Goal: Task Accomplishment & Management: Use online tool/utility

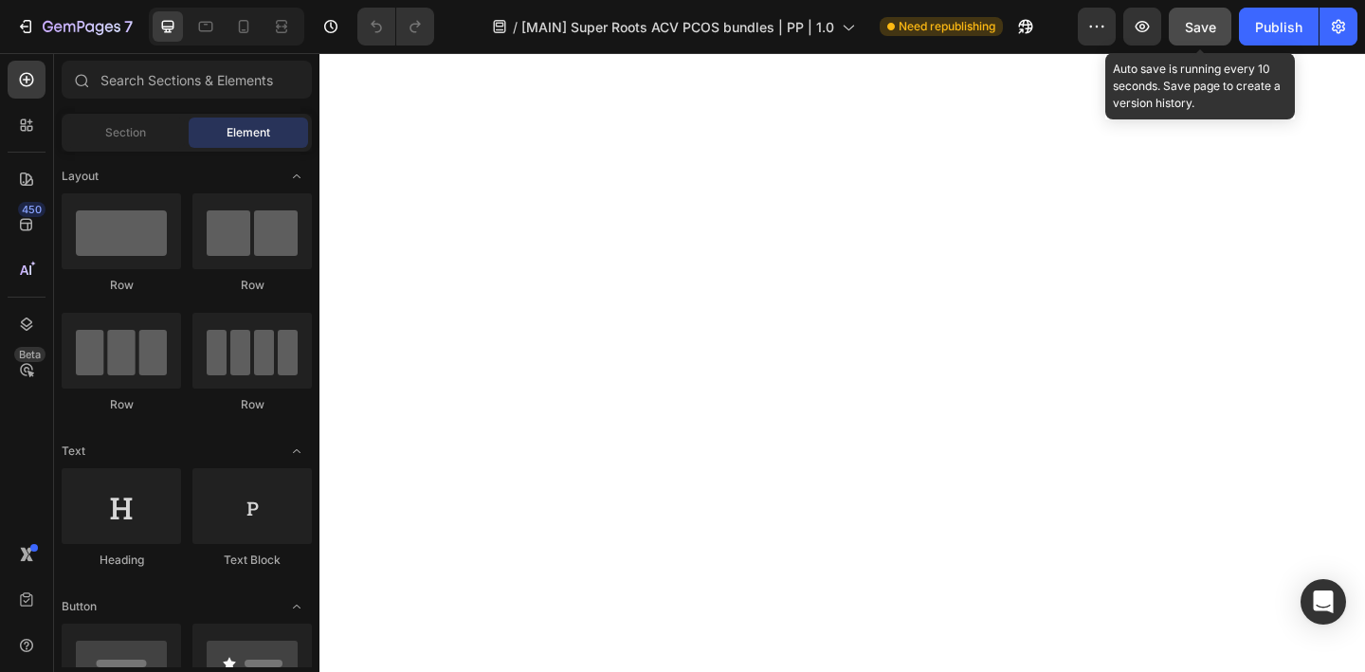
click at [1197, 29] on span "Save" at bounding box center [1200, 27] width 31 height 16
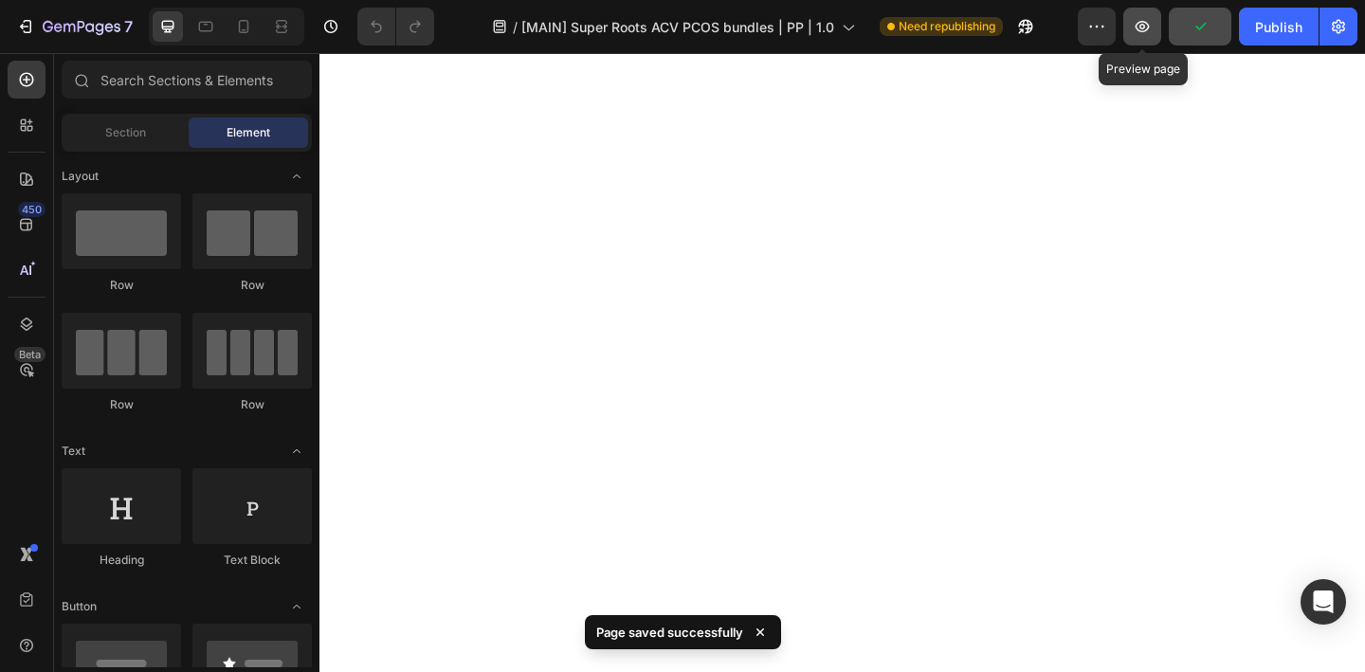
click at [1145, 25] on icon "button" at bounding box center [1141, 26] width 19 height 19
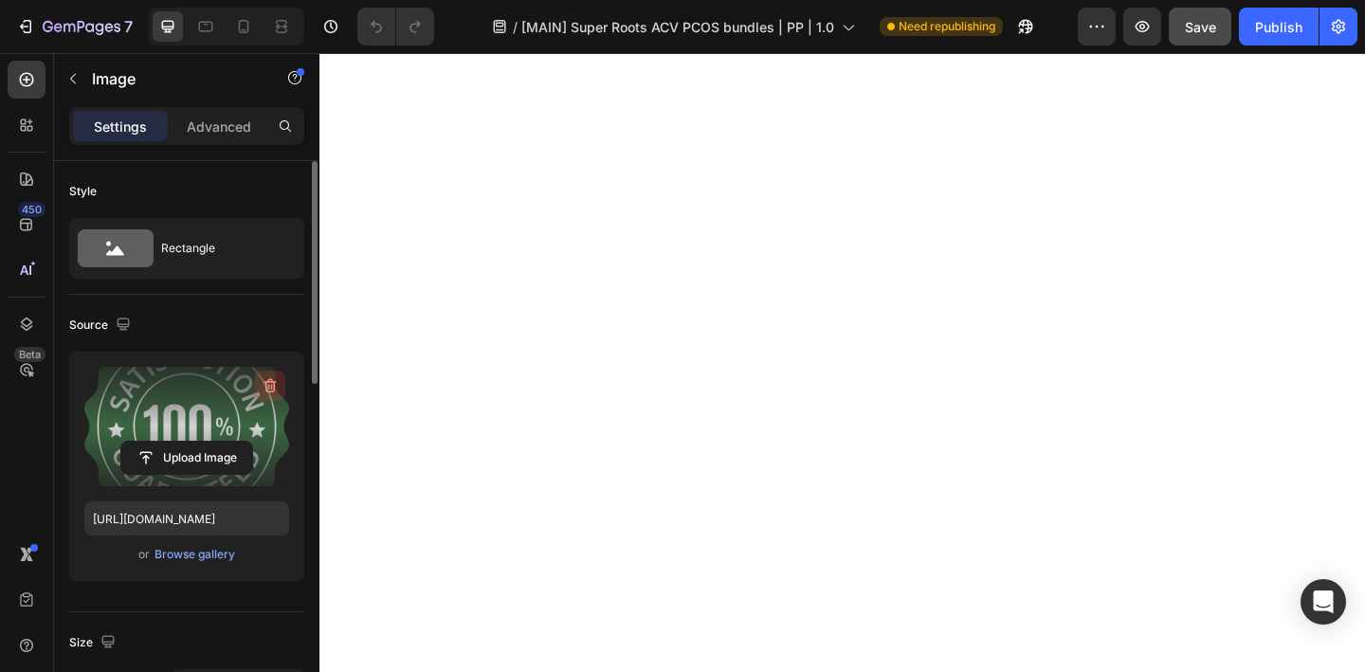
click at [263, 394] on icon "button" at bounding box center [270, 385] width 19 height 19
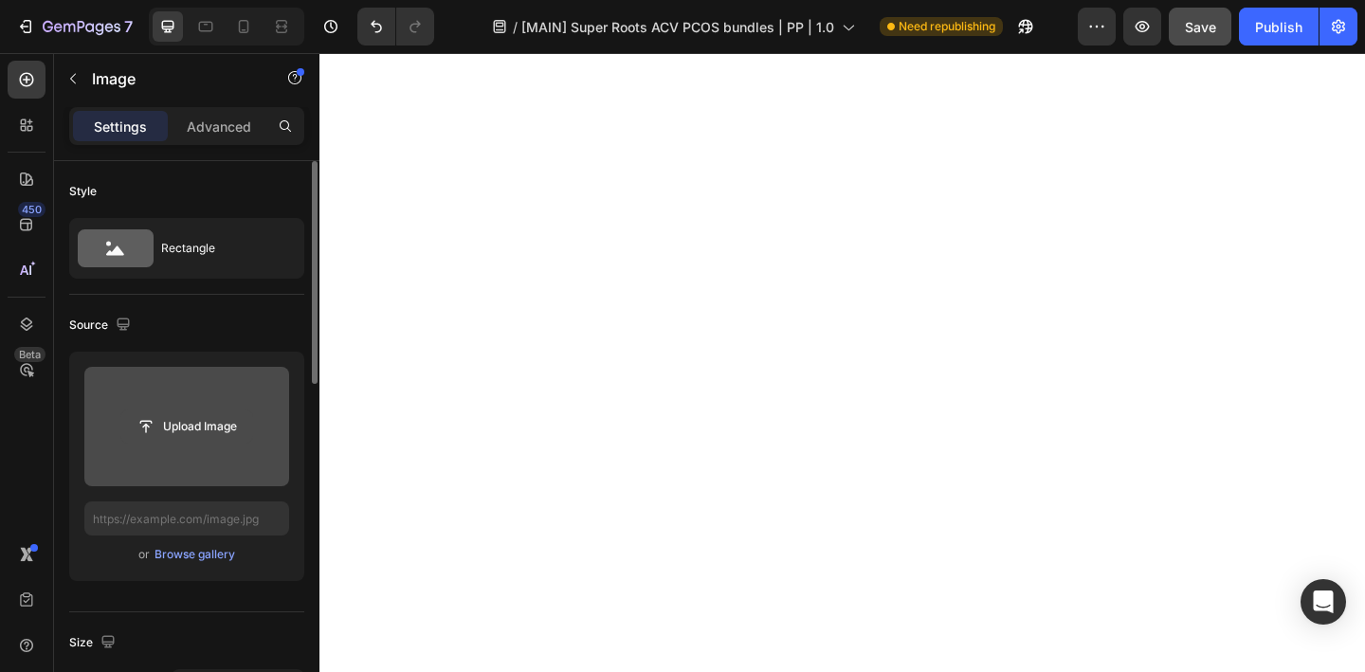
click at [214, 432] on input "file" at bounding box center [186, 426] width 131 height 32
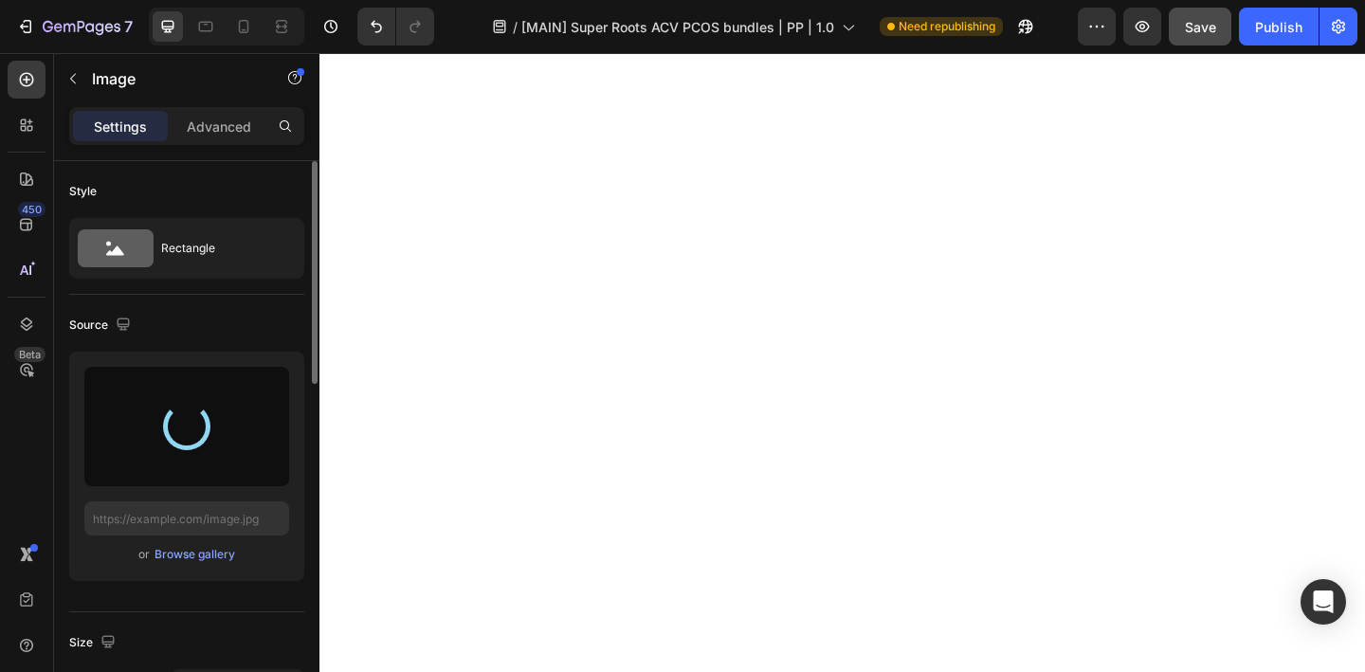
type input "[URL][DOMAIN_NAME]"
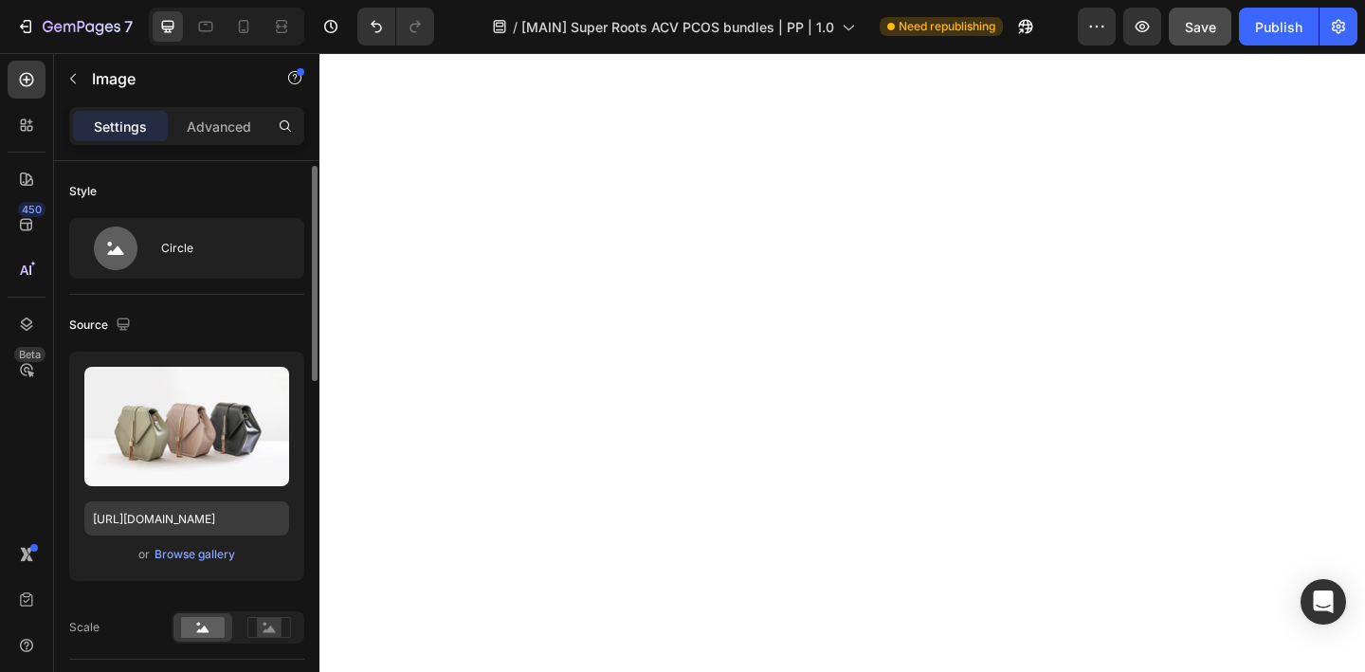
scroll to position [4, 0]
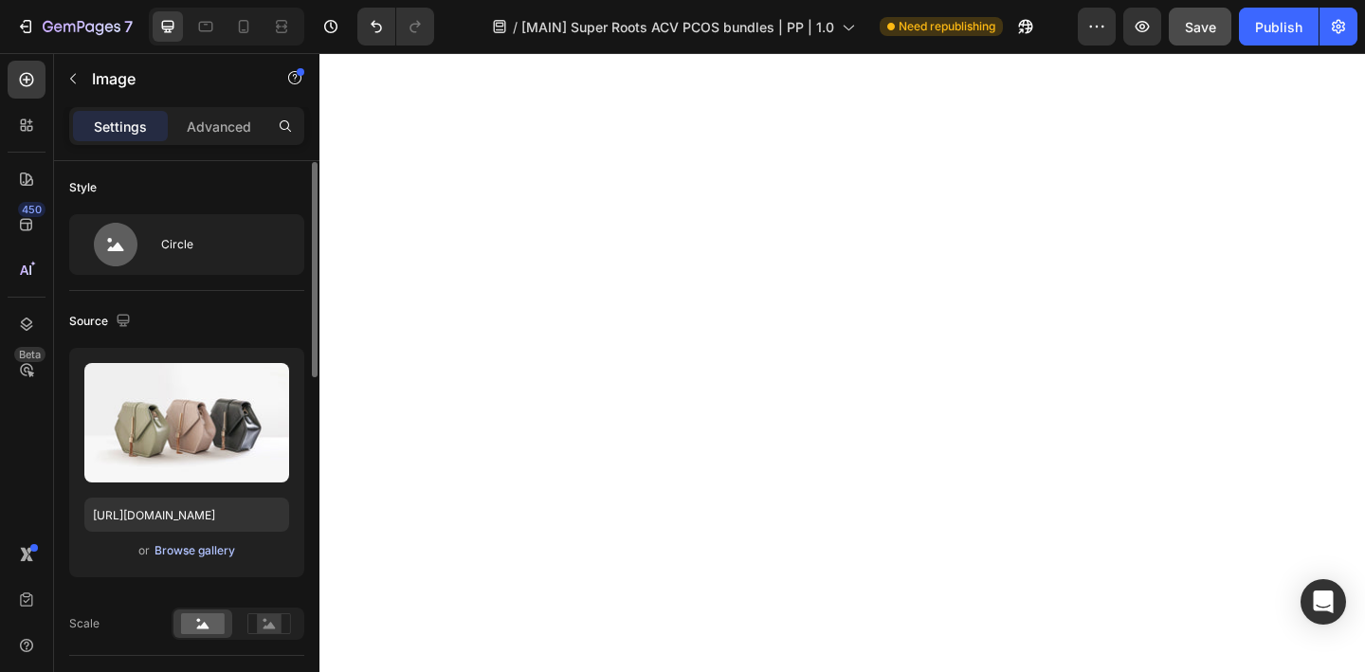
click at [223, 556] on div "Browse gallery" at bounding box center [194, 550] width 81 height 17
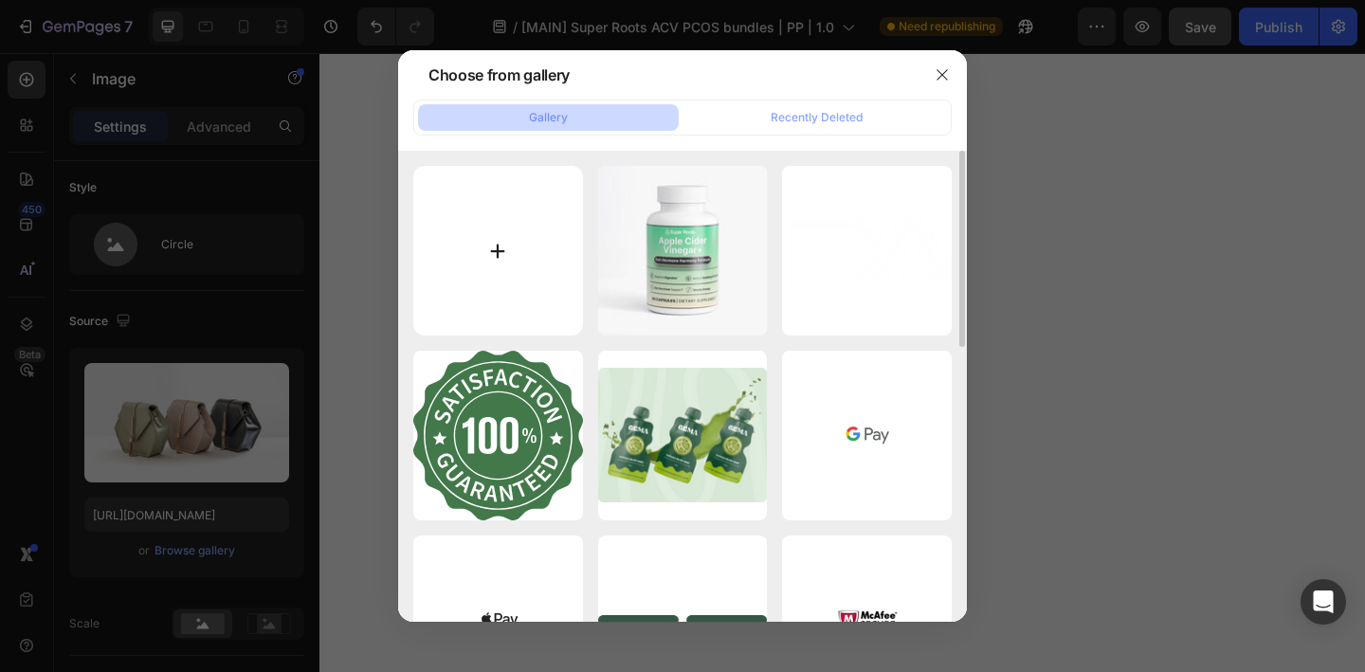
click at [467, 250] on input "file" at bounding box center [498, 251] width 170 height 170
type input "C:\fakepath\Sr Icons (16).svg"
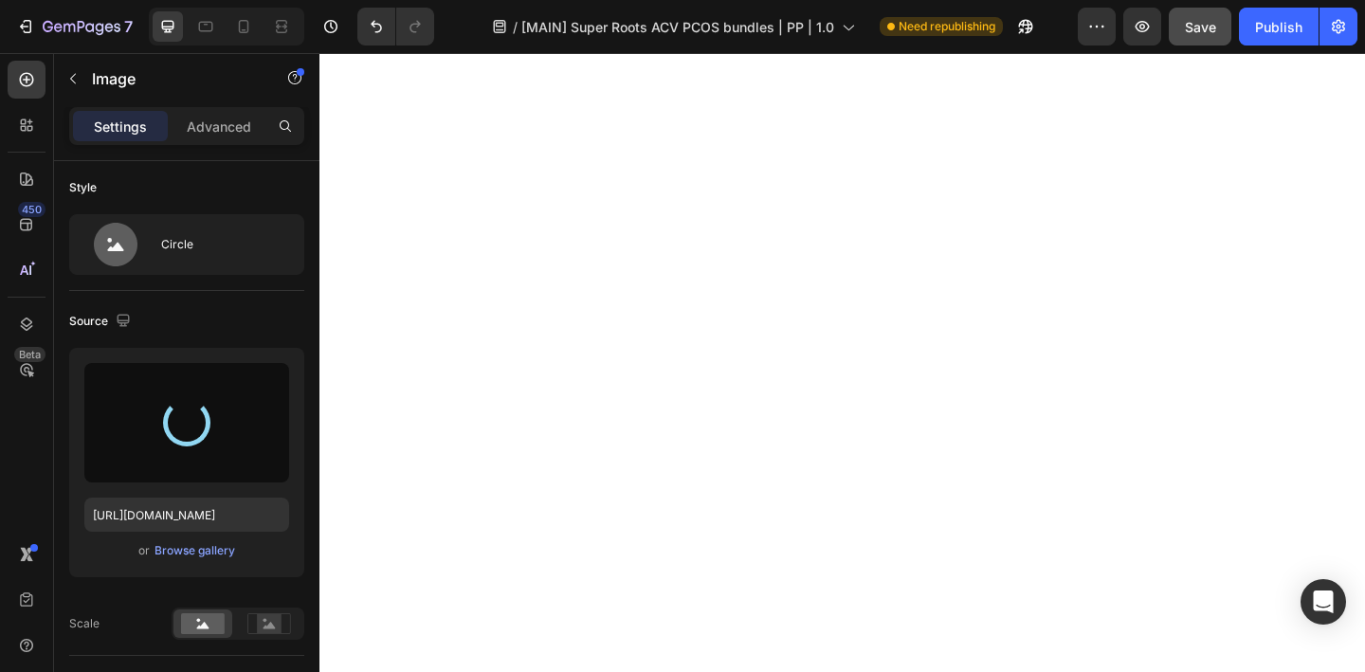
type input "[URL][DOMAIN_NAME]"
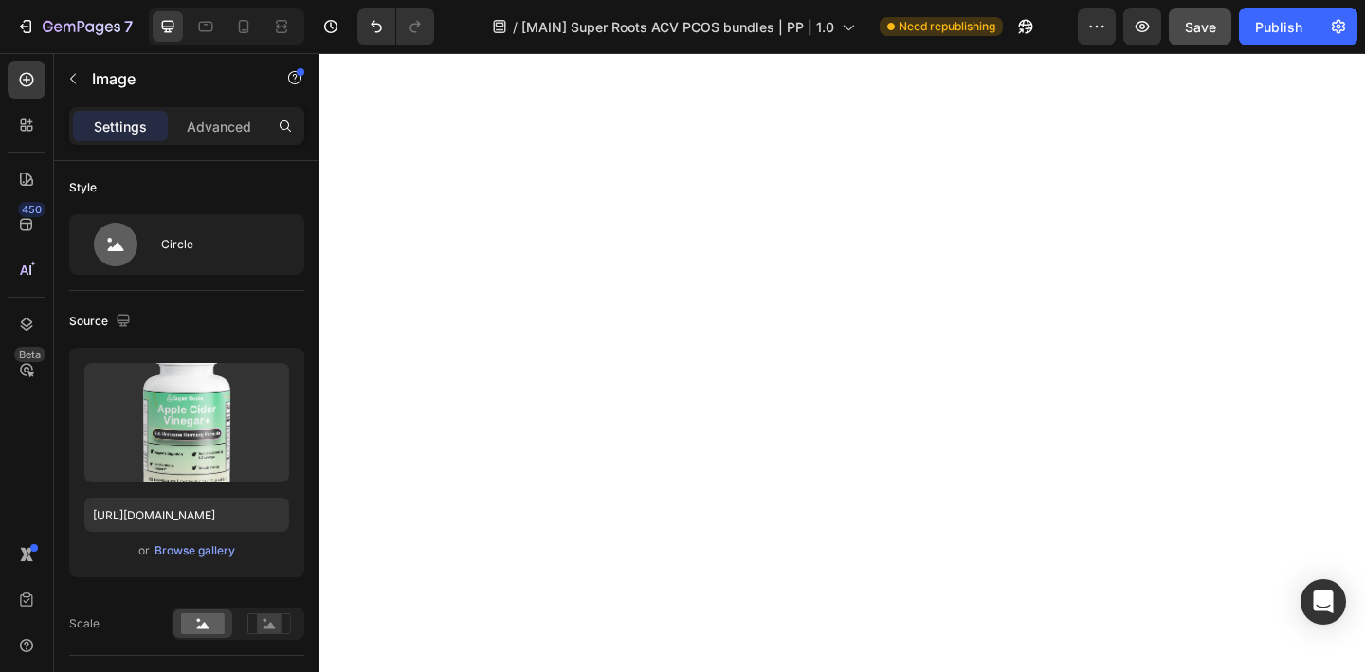
scroll to position [0, 0]
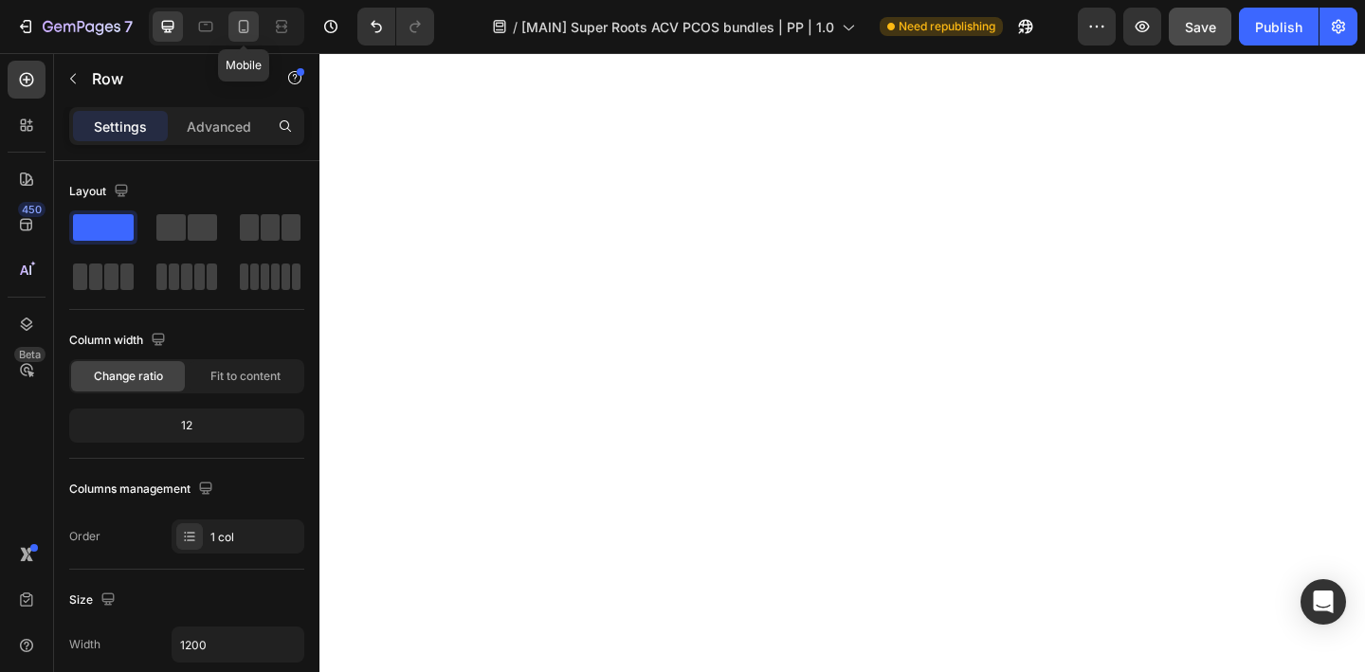
click at [247, 19] on icon at bounding box center [243, 26] width 19 height 19
type input "100%"
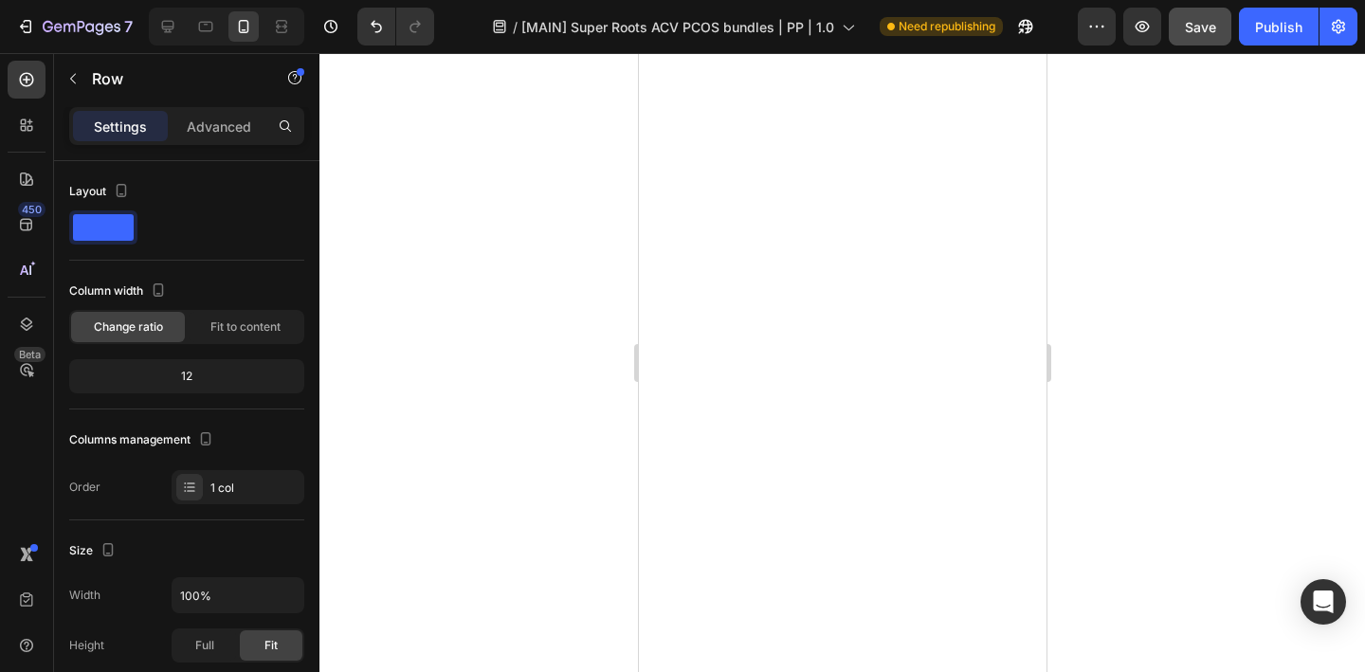
click at [1152, 417] on div at bounding box center [841, 362] width 1045 height 619
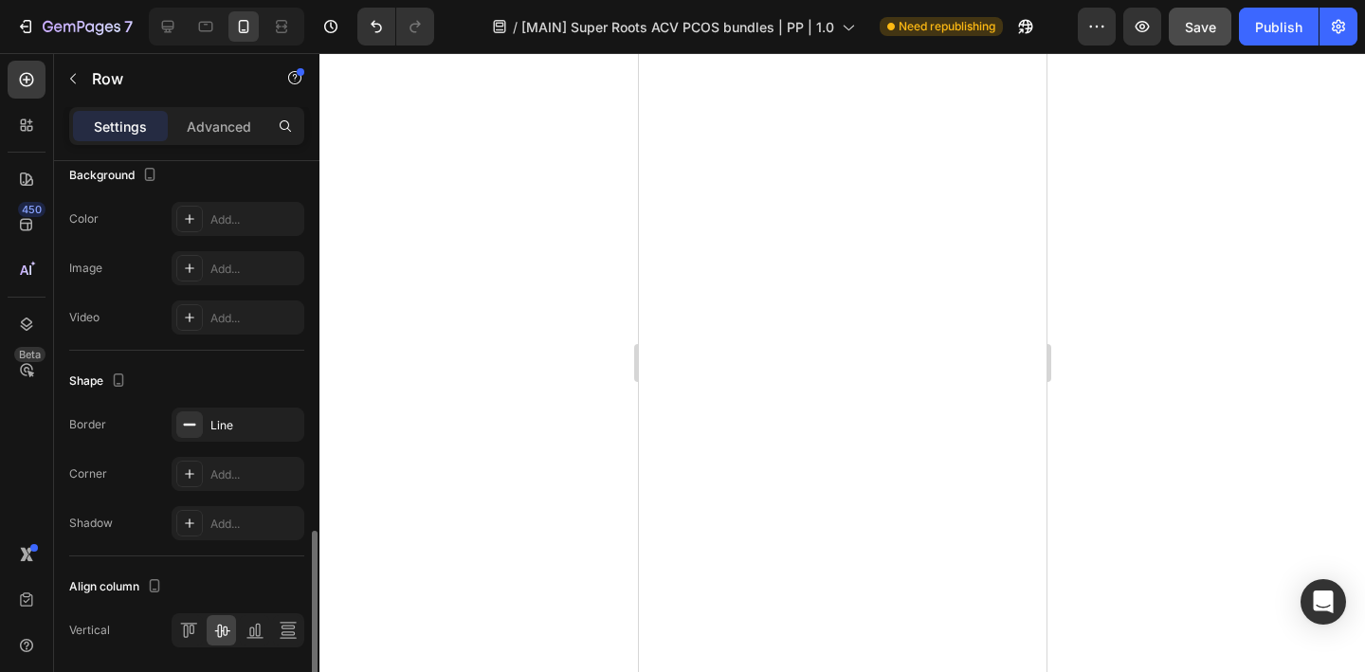
scroll to position [744, 0]
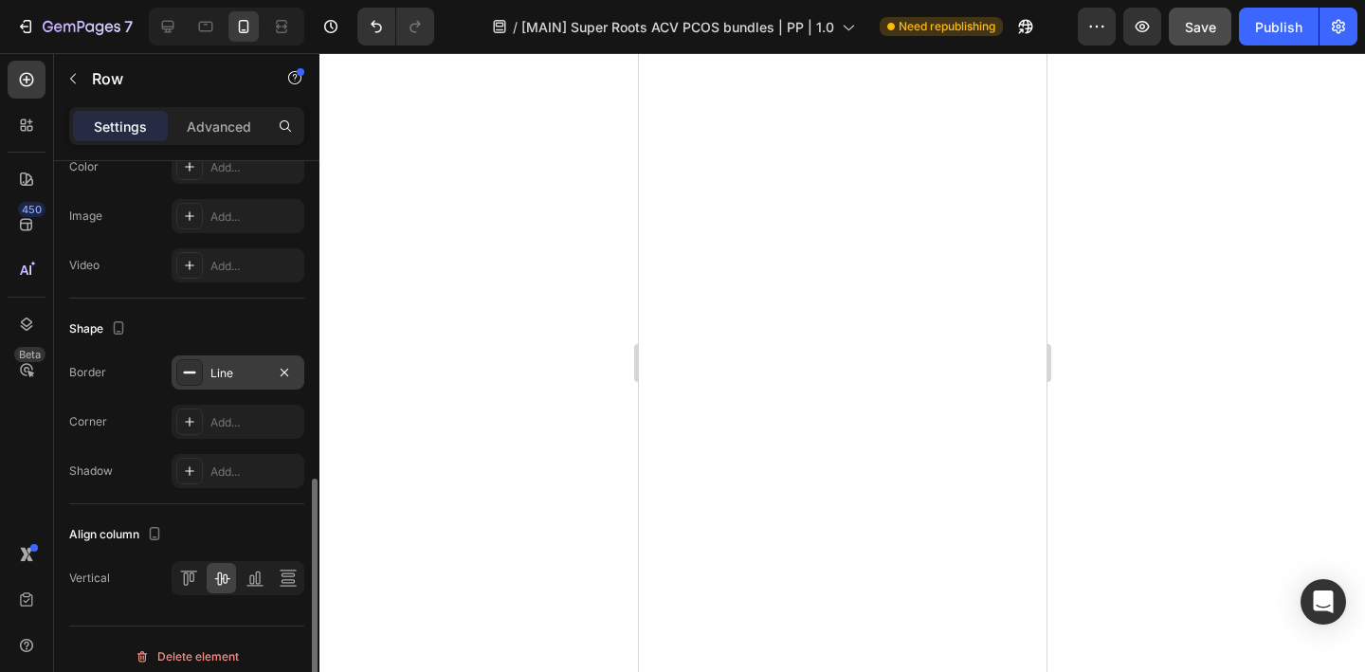
click at [238, 378] on div "Line" at bounding box center [237, 373] width 55 height 17
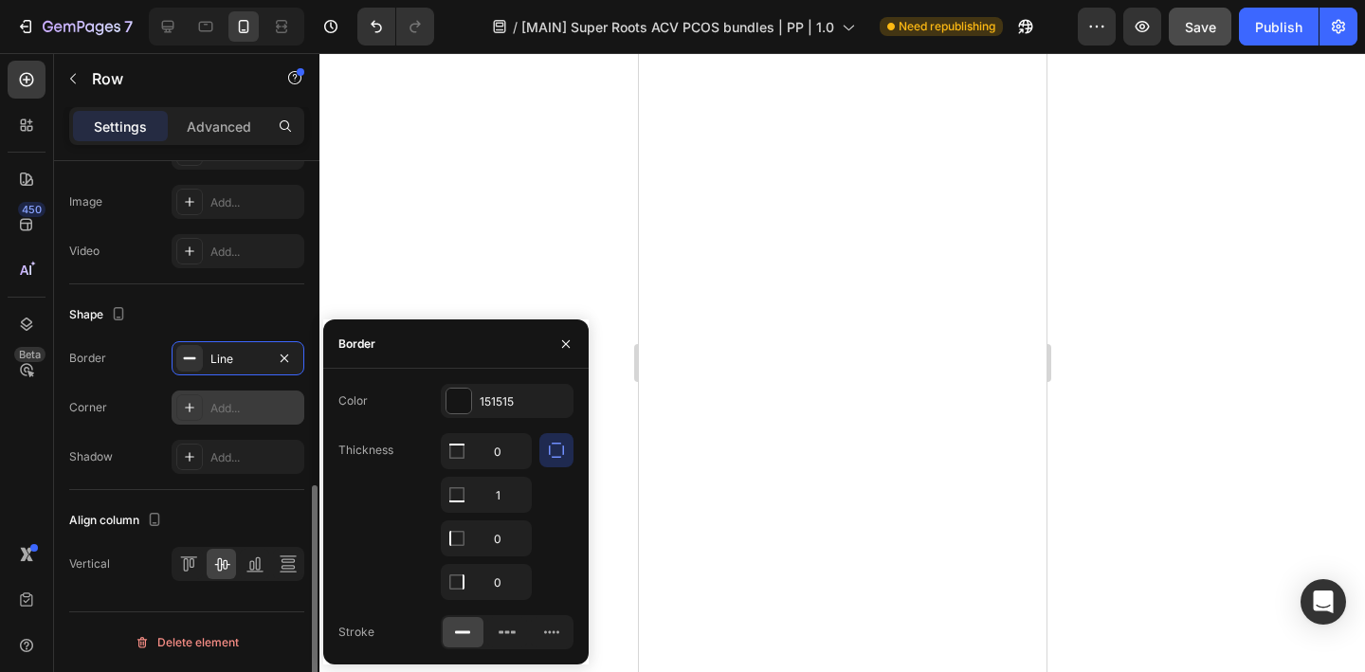
scroll to position [629, 0]
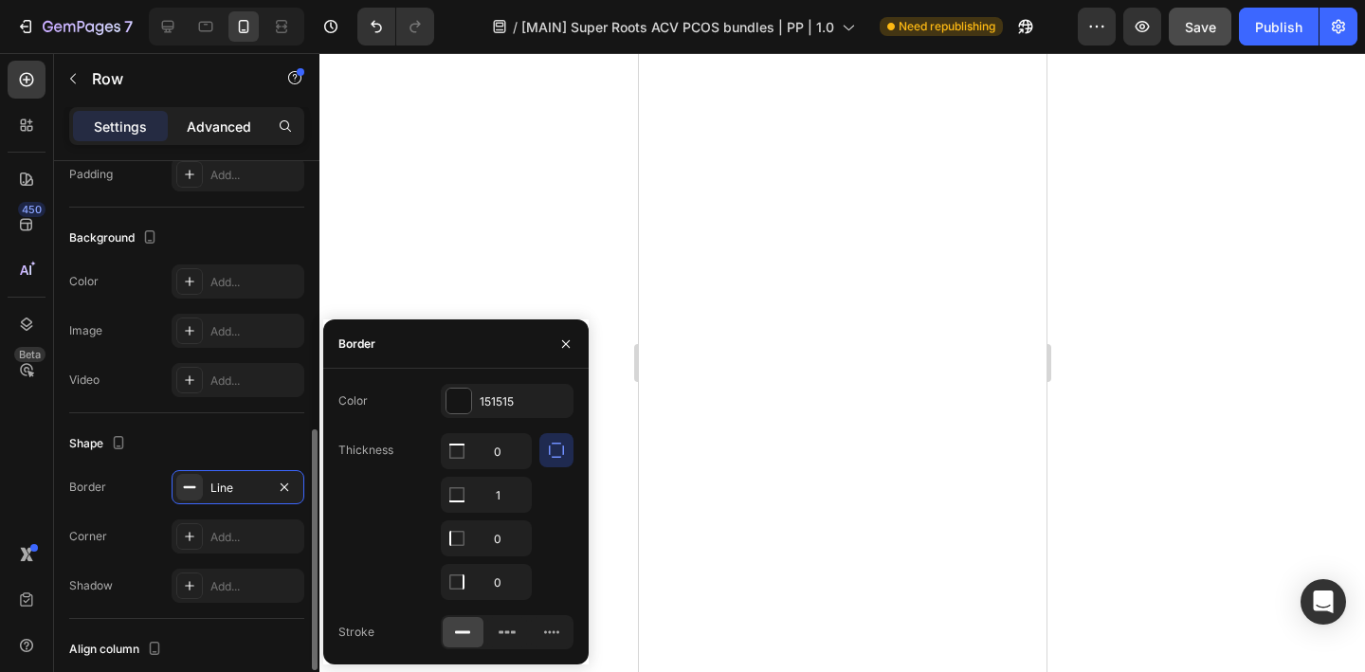
click at [220, 128] on p "Advanced" at bounding box center [219, 127] width 64 height 20
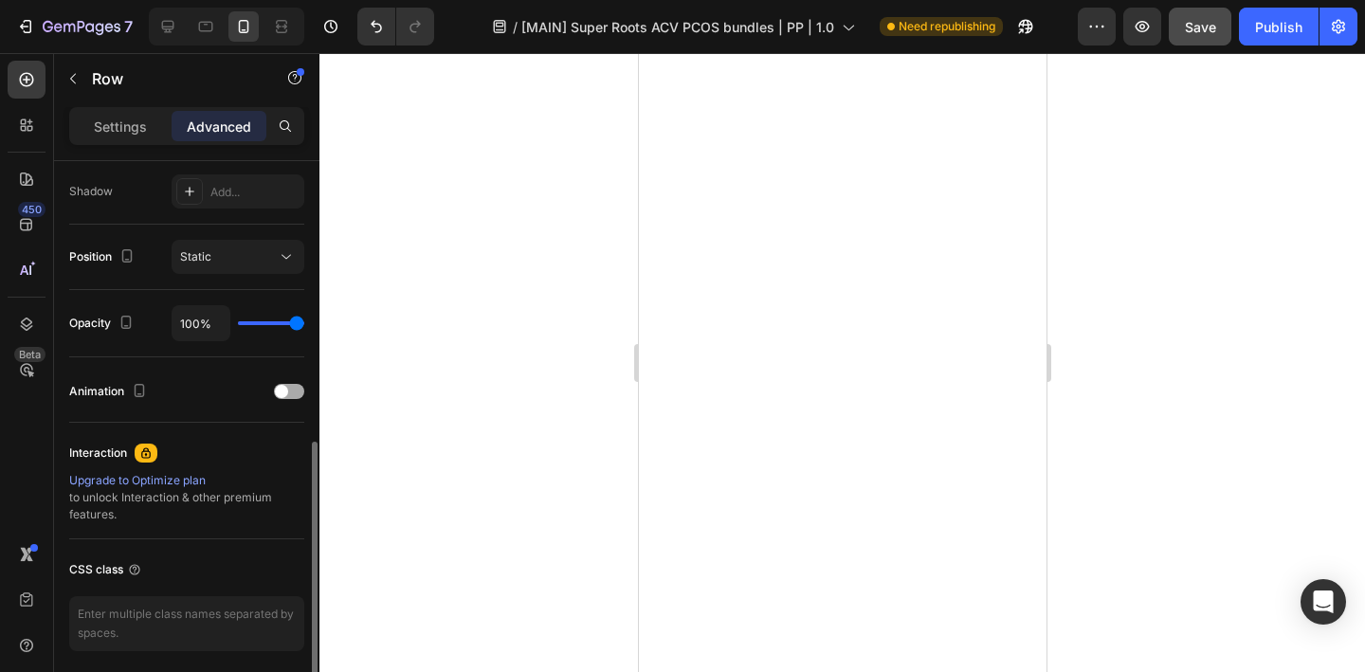
scroll to position [699, 0]
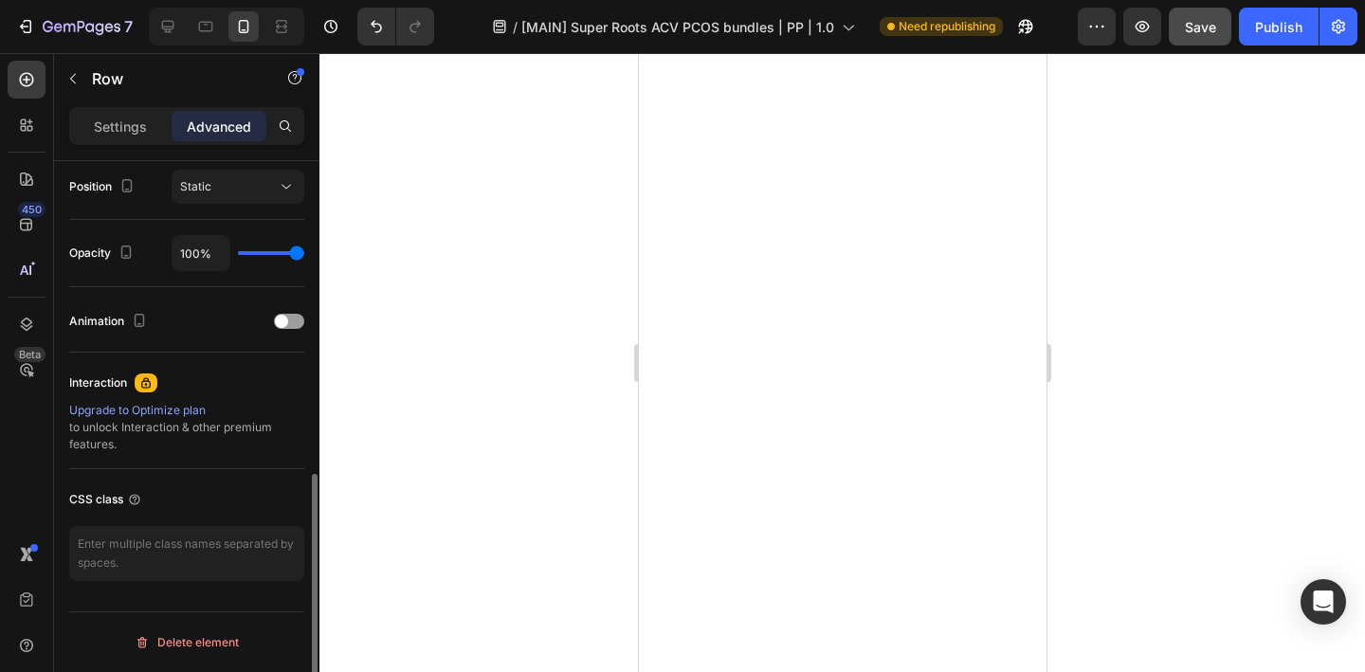
click at [534, 386] on div at bounding box center [841, 362] width 1045 height 619
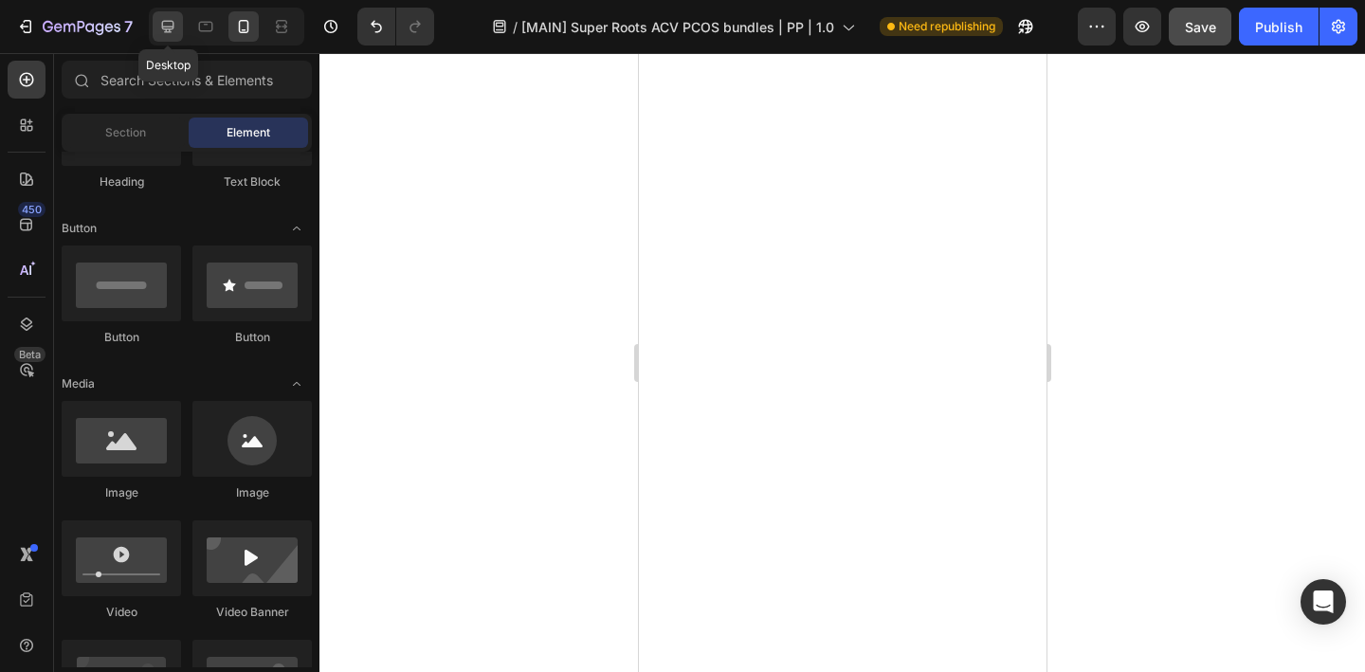
click at [170, 27] on icon at bounding box center [167, 26] width 19 height 19
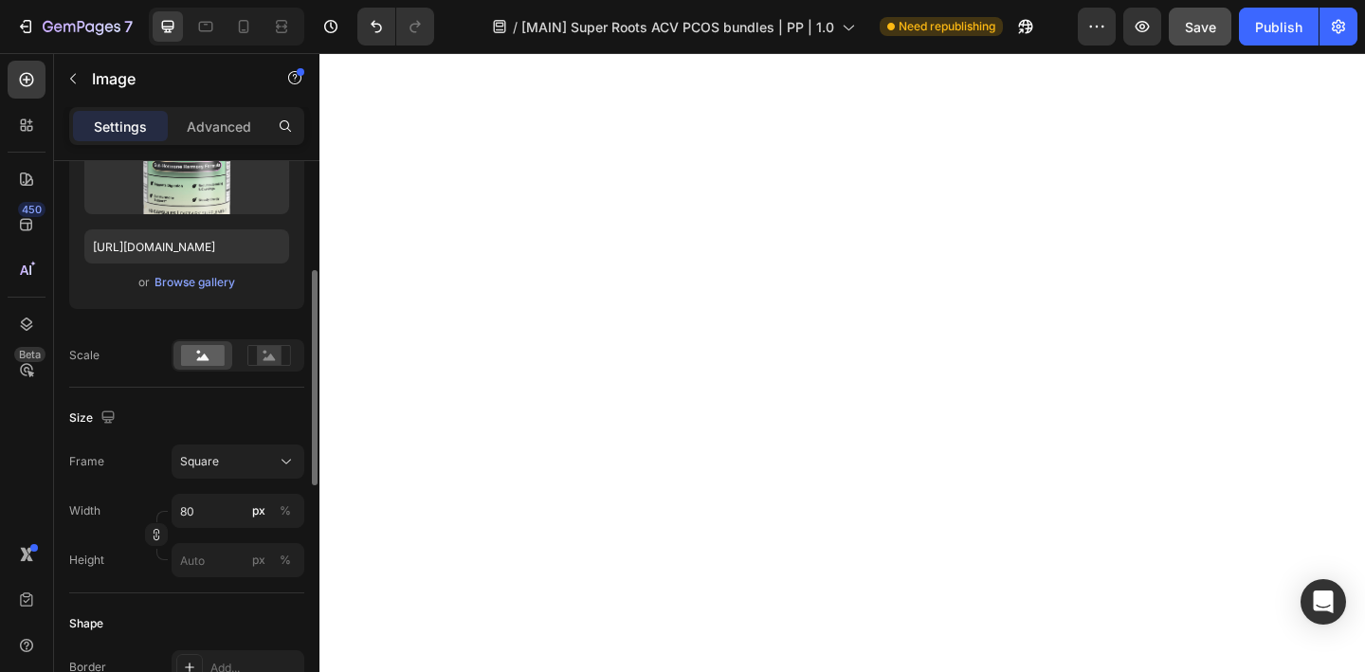
scroll to position [306, 0]
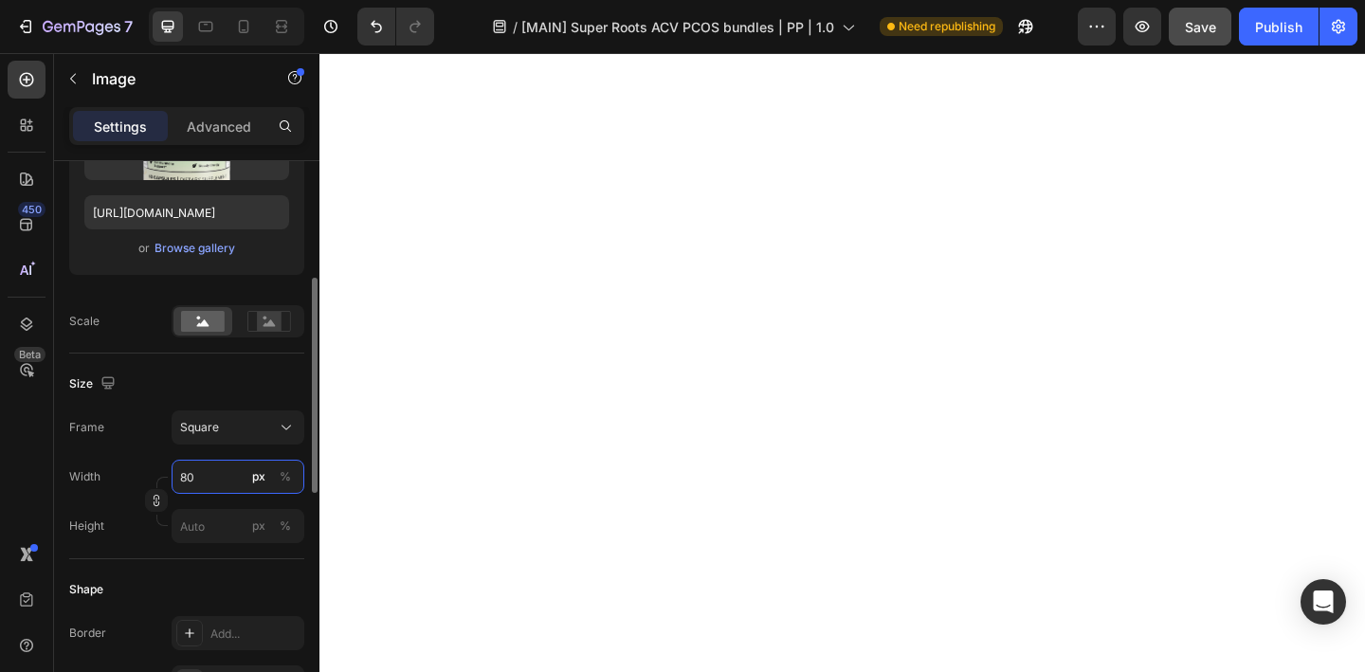
click at [230, 471] on input "80" at bounding box center [238, 477] width 133 height 34
type input "1"
type input "100"
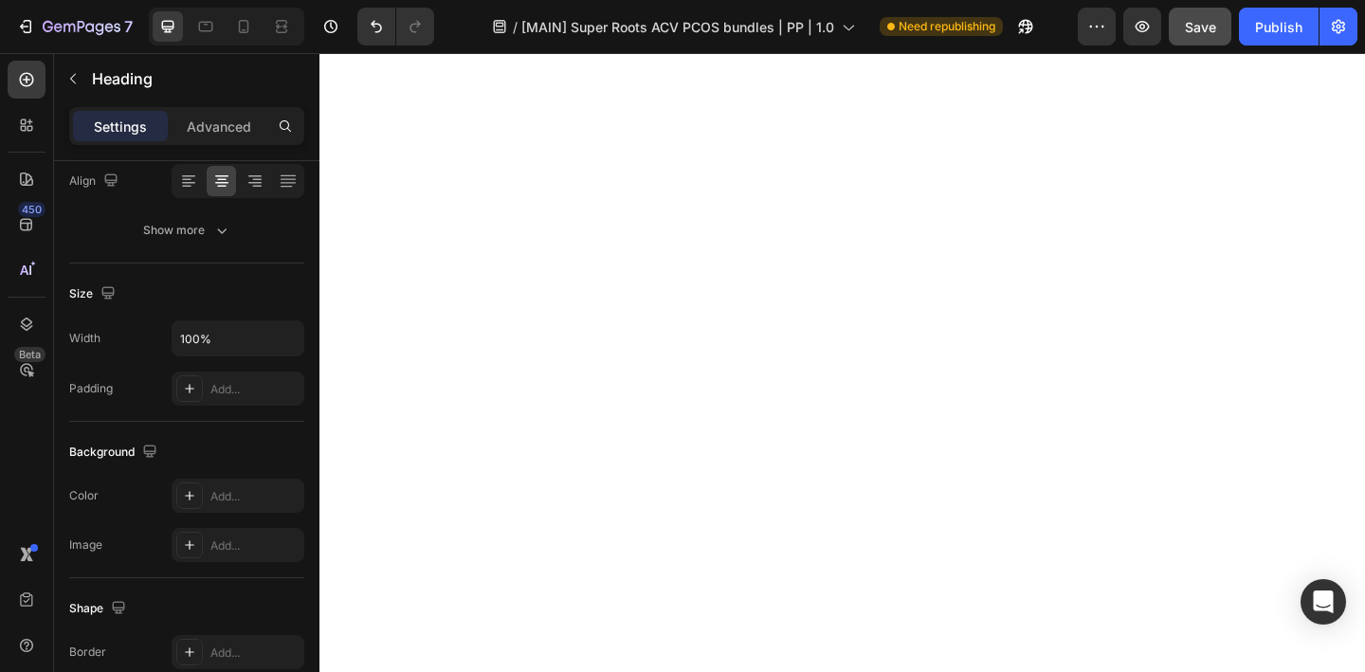
scroll to position [0, 0]
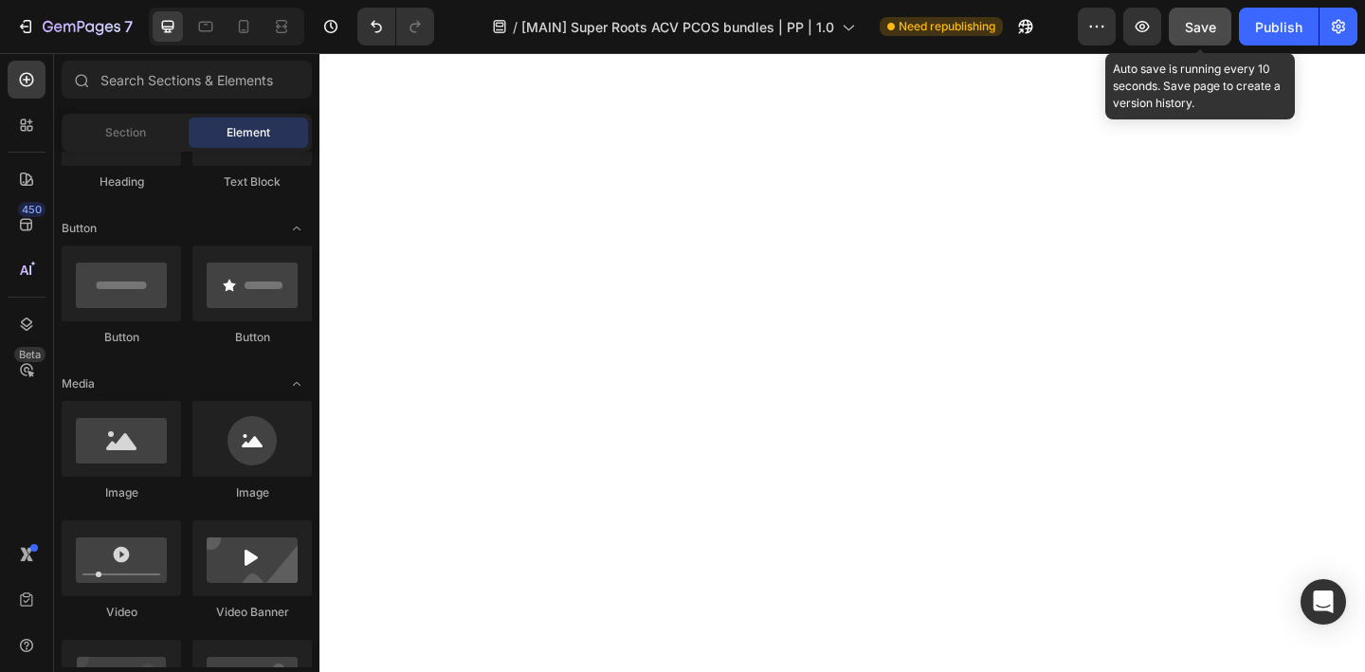
click at [1208, 34] on span "Save" at bounding box center [1200, 27] width 31 height 16
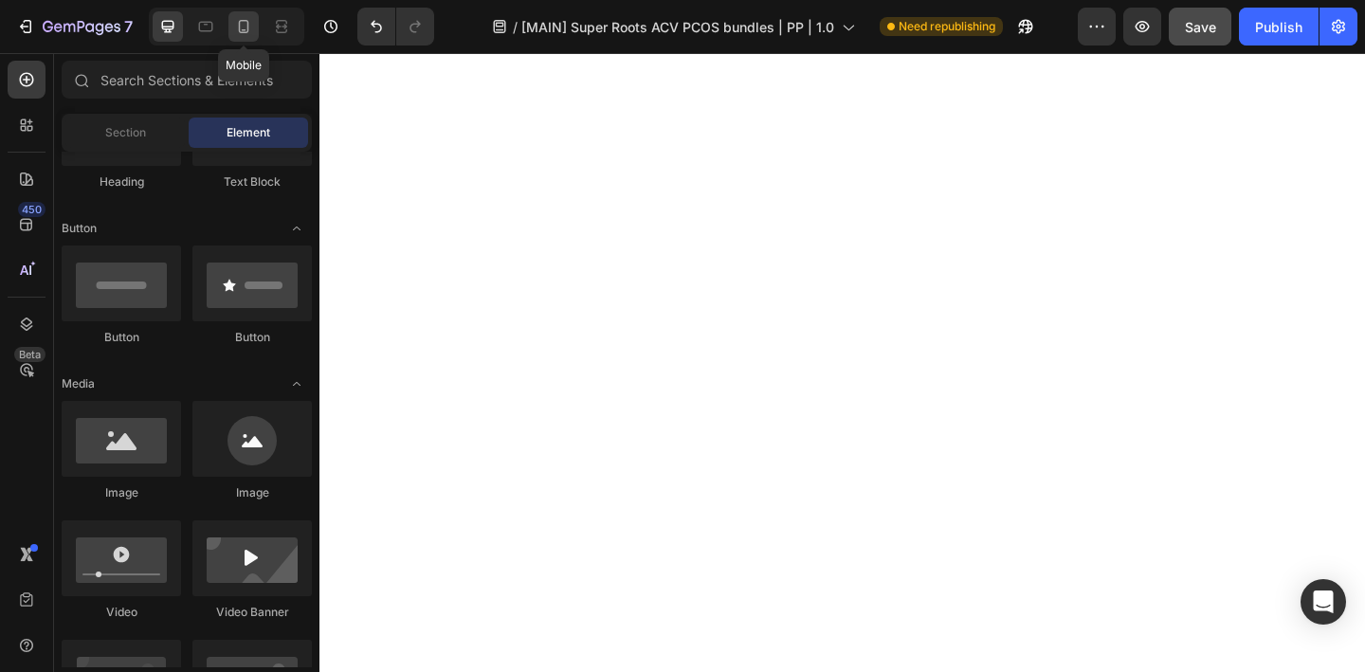
click at [248, 36] on div at bounding box center [243, 26] width 30 height 30
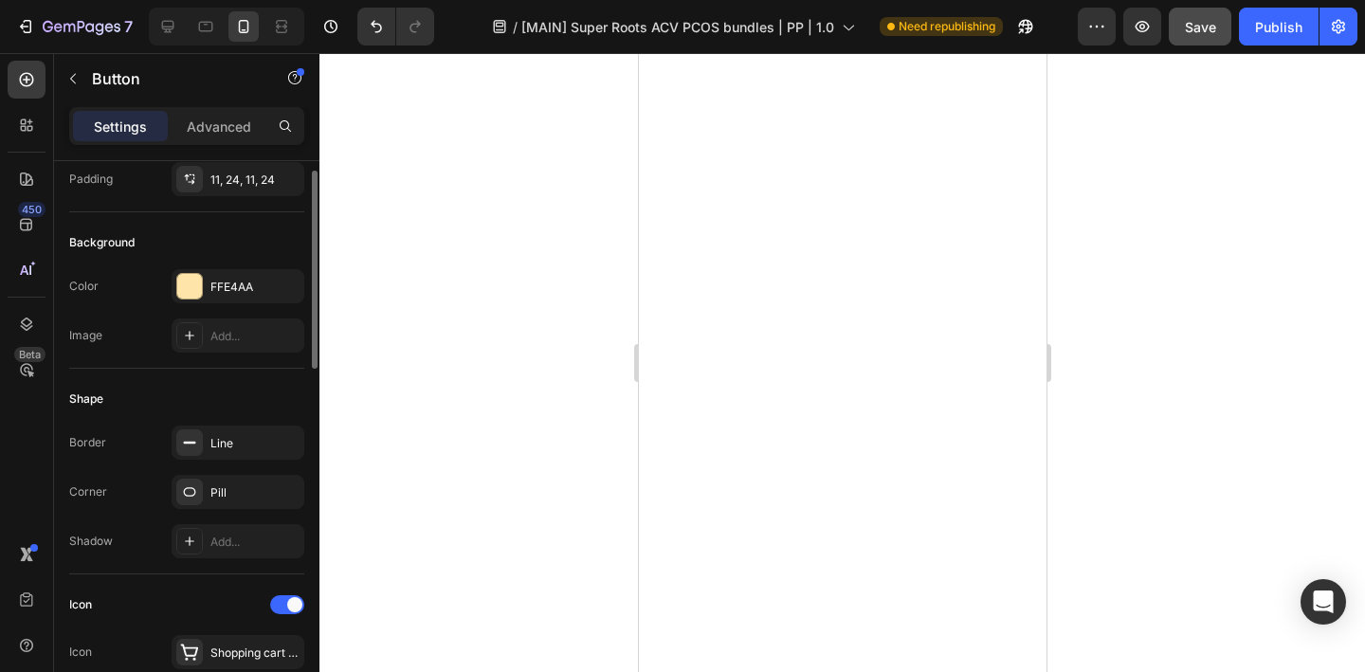
scroll to position [25, 0]
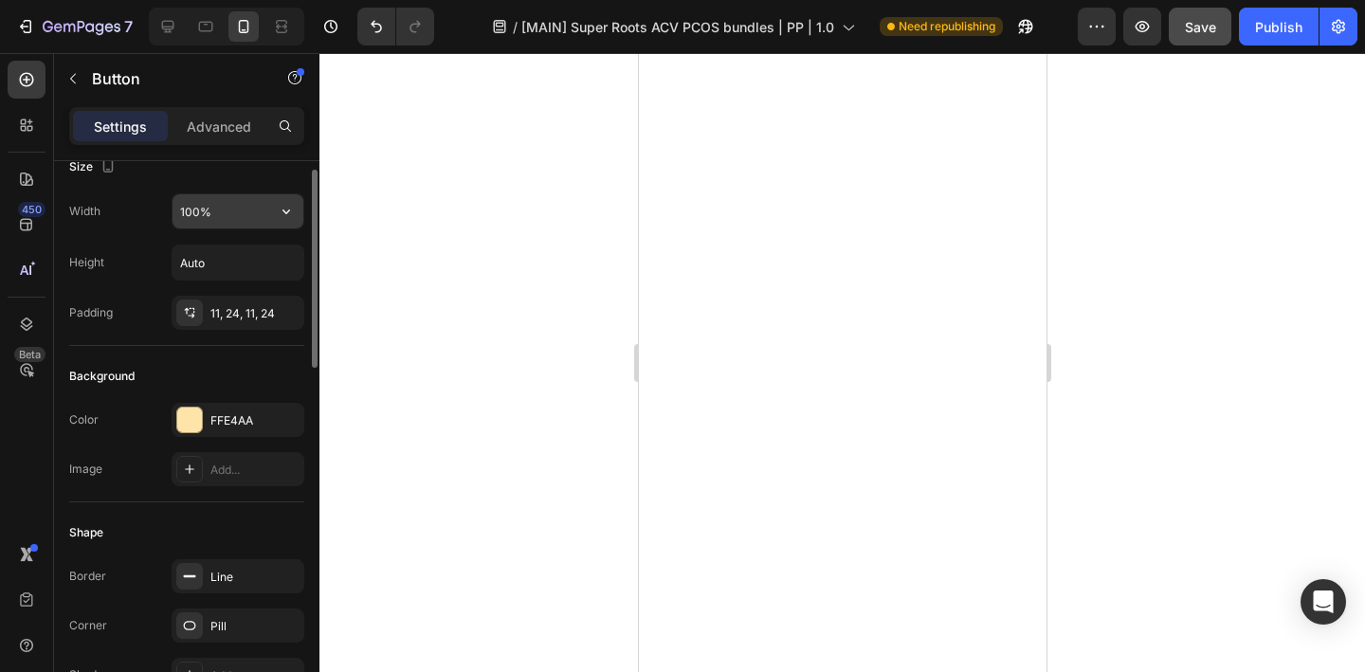
click at [236, 216] on input "100%" at bounding box center [237, 211] width 131 height 34
click at [281, 211] on icon "button" at bounding box center [286, 211] width 19 height 19
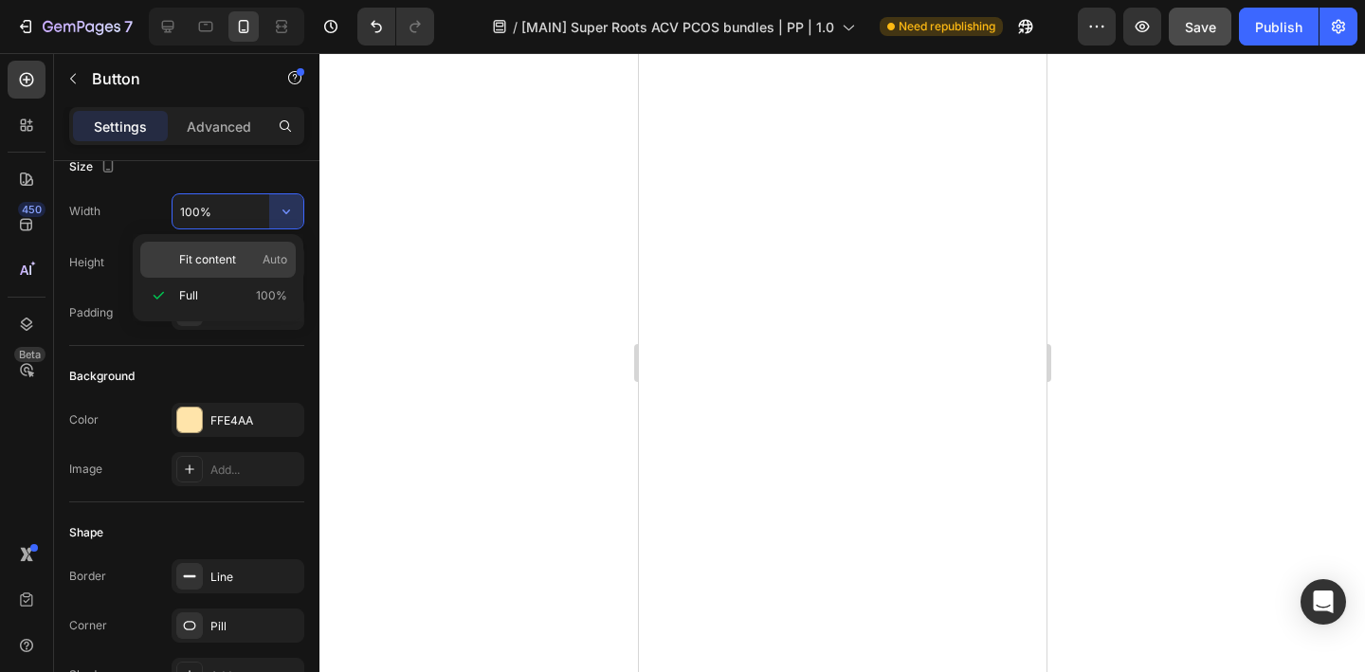
click at [249, 260] on p "Fit content Auto" at bounding box center [233, 259] width 108 height 17
type input "Auto"
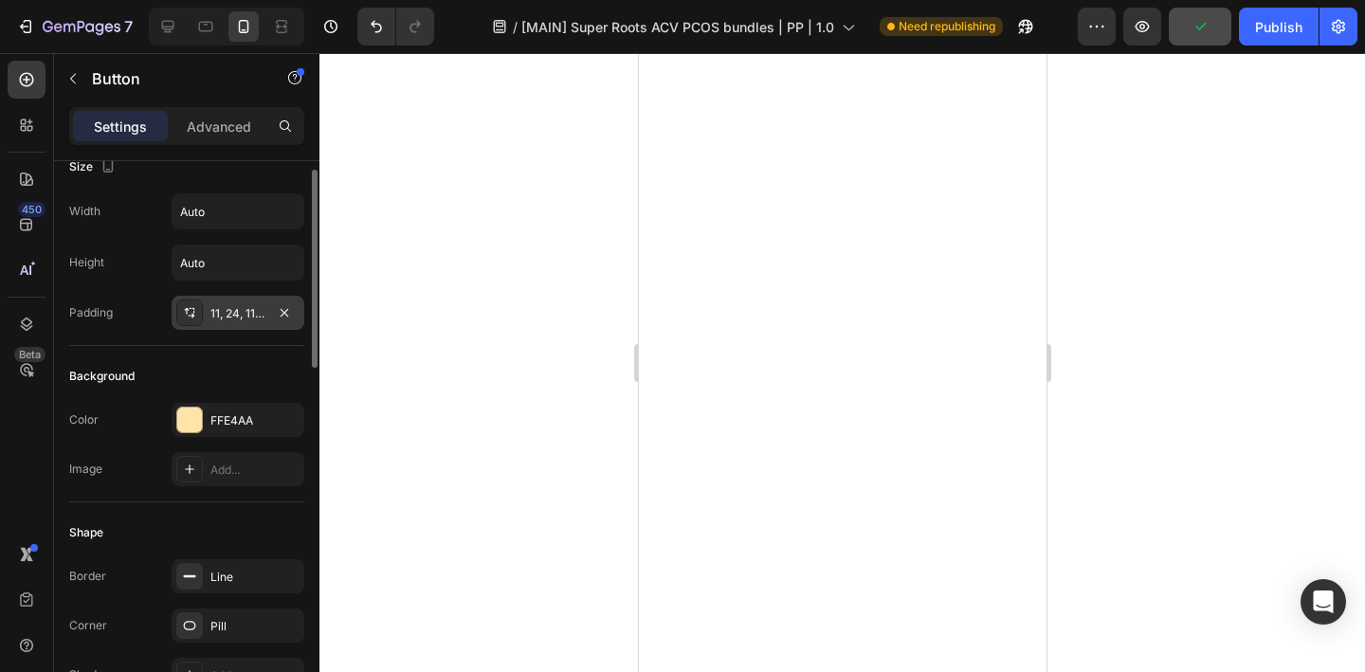
click at [232, 308] on div "11, 24, 11, 24" at bounding box center [237, 313] width 55 height 17
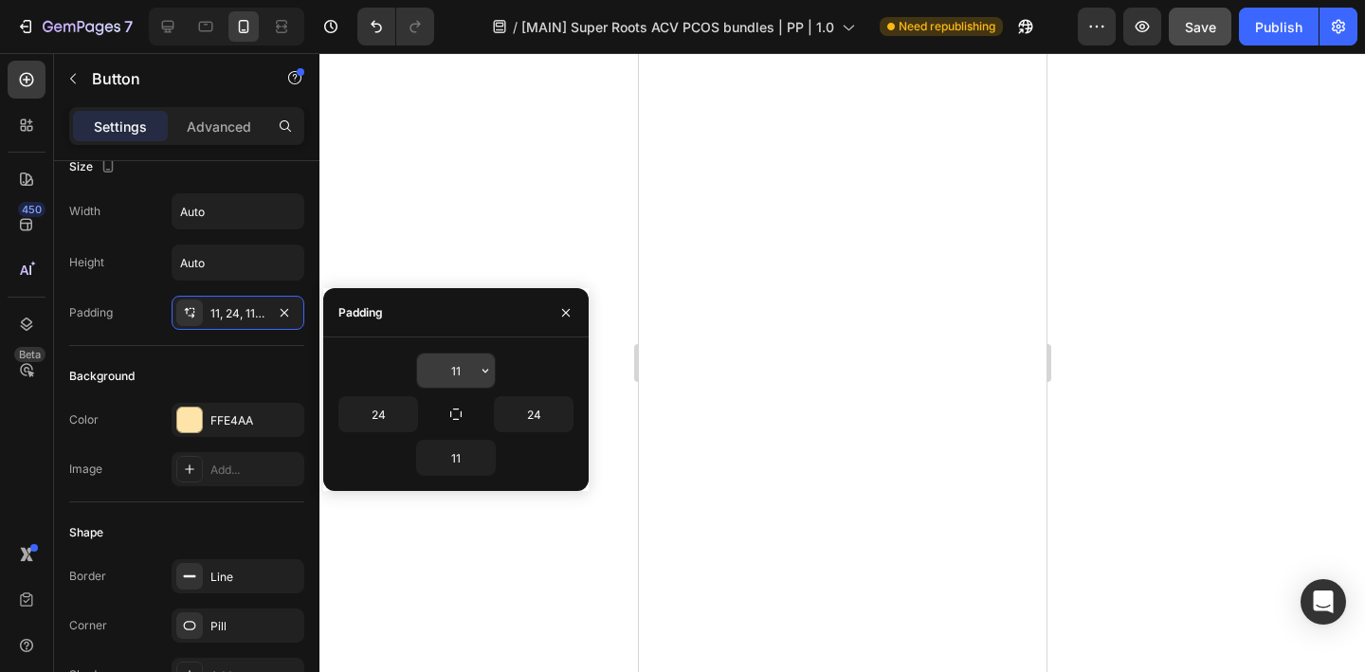
click at [460, 364] on input "11" at bounding box center [456, 370] width 78 height 34
type input "15"
click at [461, 456] on input "11" at bounding box center [456, 458] width 78 height 34
type input "15"
click at [571, 315] on icon "button" at bounding box center [565, 312] width 15 height 15
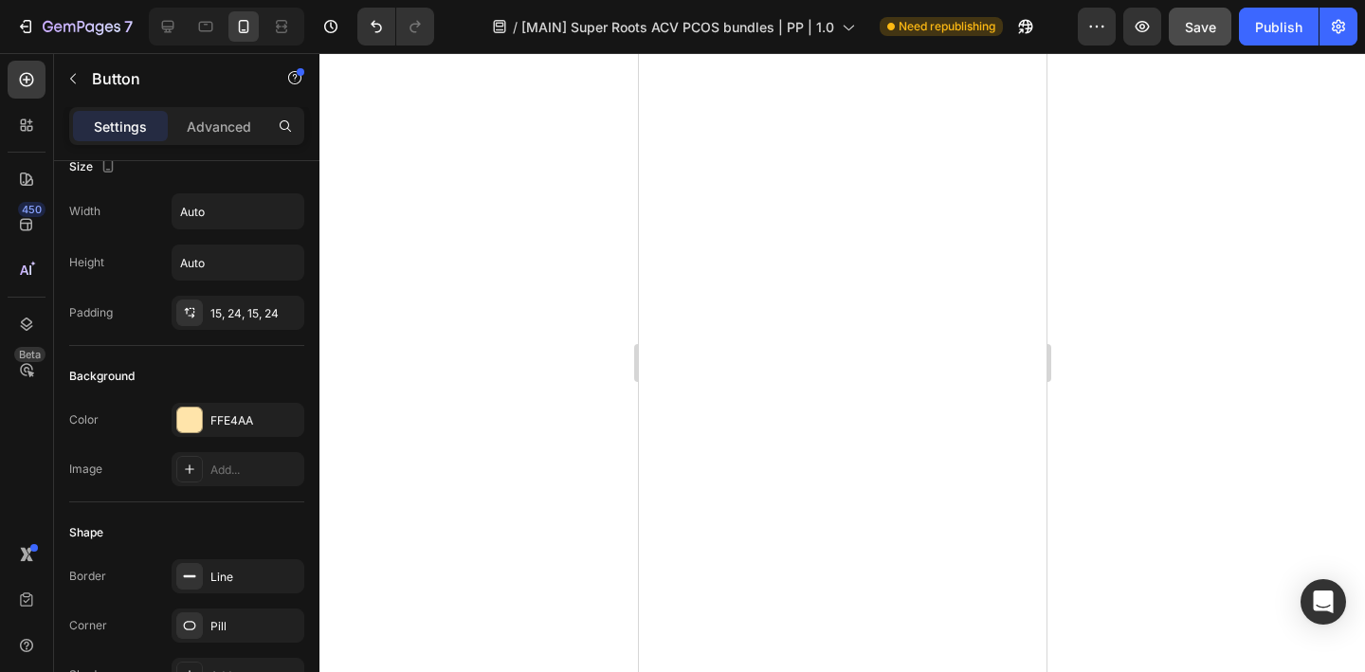
click at [561, 355] on div at bounding box center [841, 362] width 1045 height 619
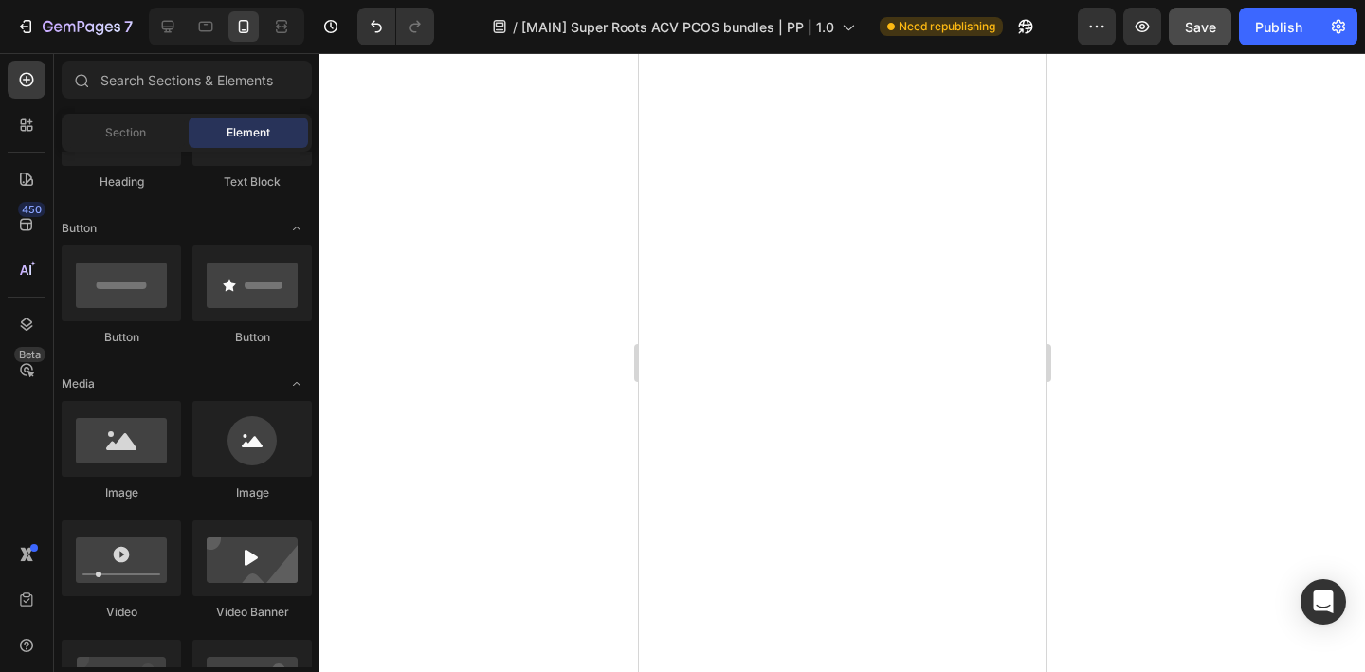
click at [583, 429] on div at bounding box center [841, 362] width 1045 height 619
click at [171, 33] on icon at bounding box center [167, 26] width 19 height 19
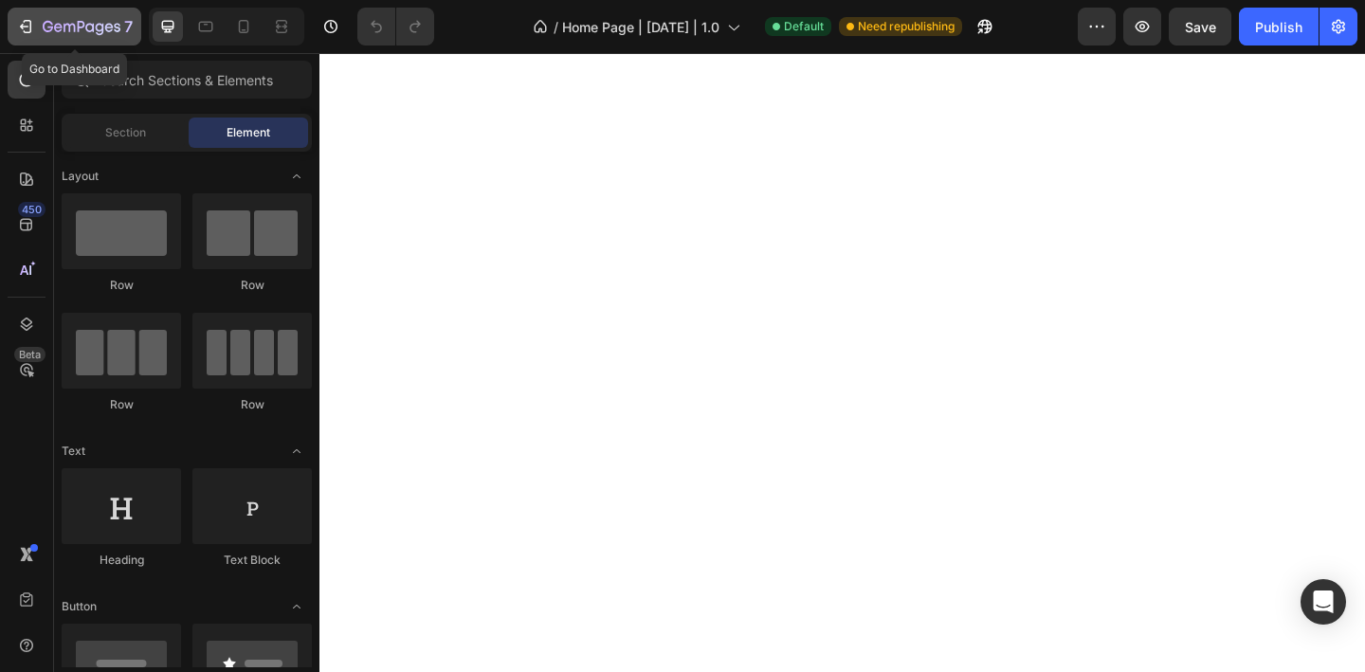
click at [64, 22] on icon "button" at bounding box center [82, 28] width 78 height 16
